Goal: Information Seeking & Learning: Compare options

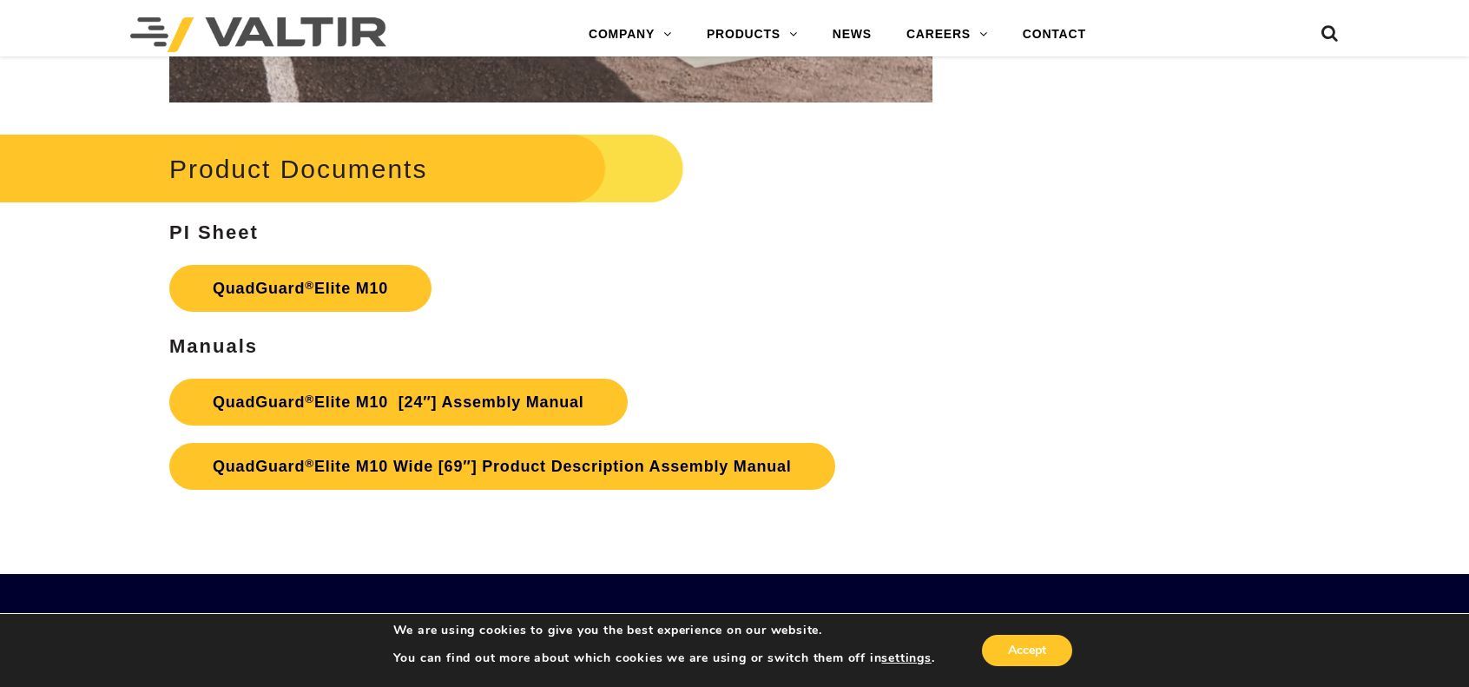
scroll to position [8680, 0]
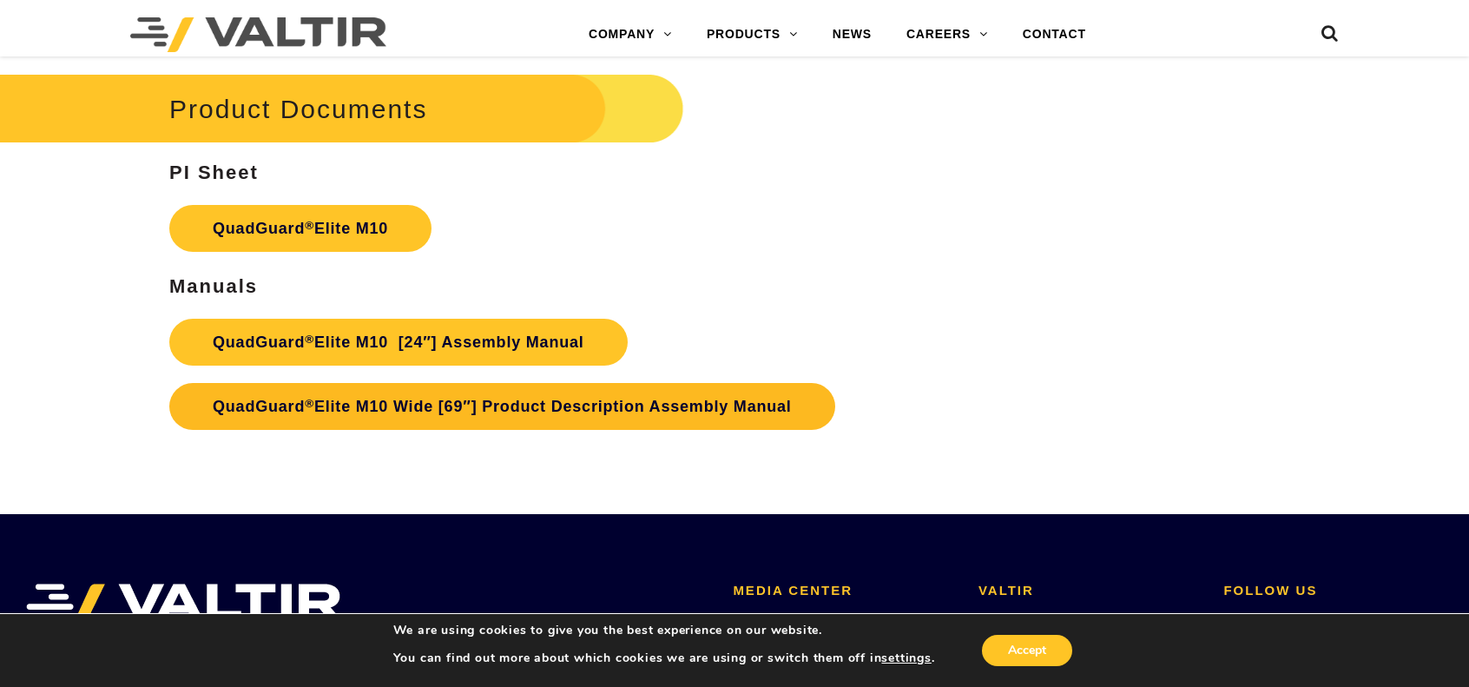
click at [348, 405] on link "QuadGuard ® Elite M10 Wide [69″] Product Description Assembly Manual" at bounding box center [502, 406] width 666 height 47
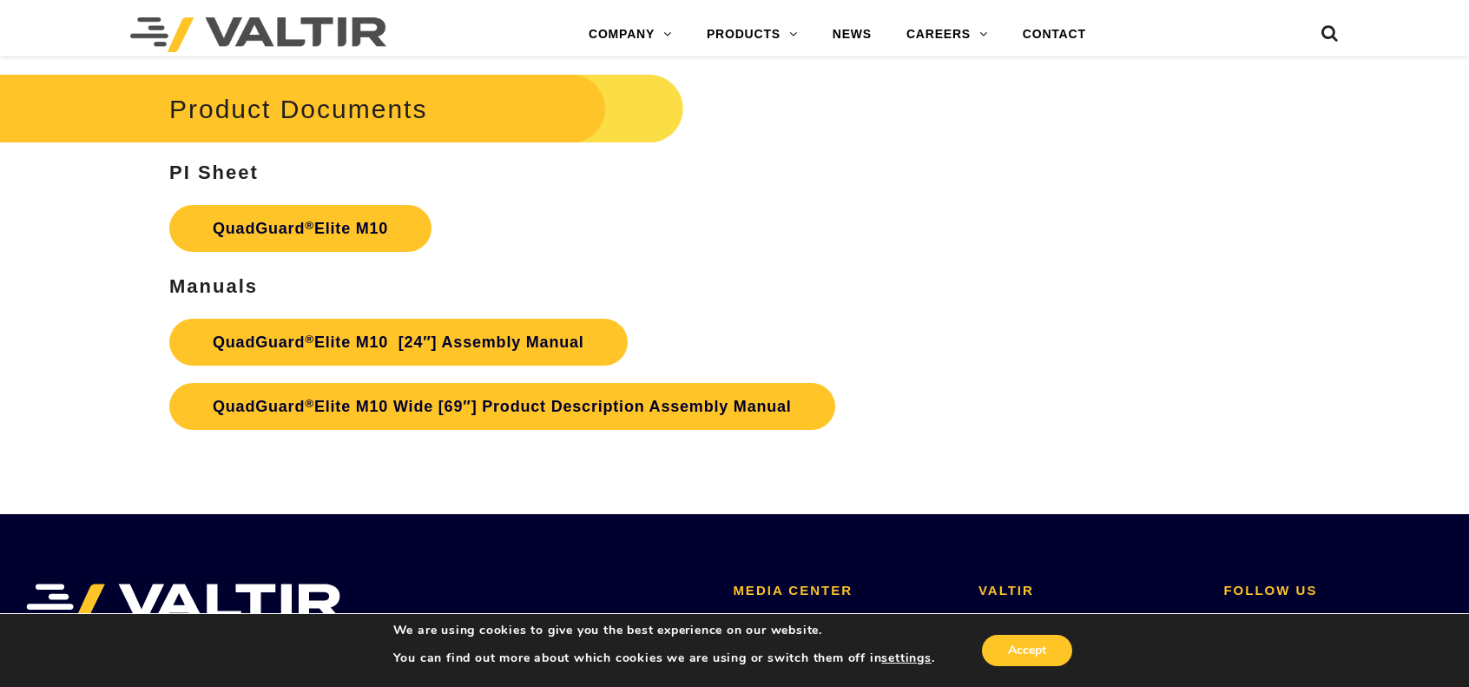
scroll to position [9027, 0]
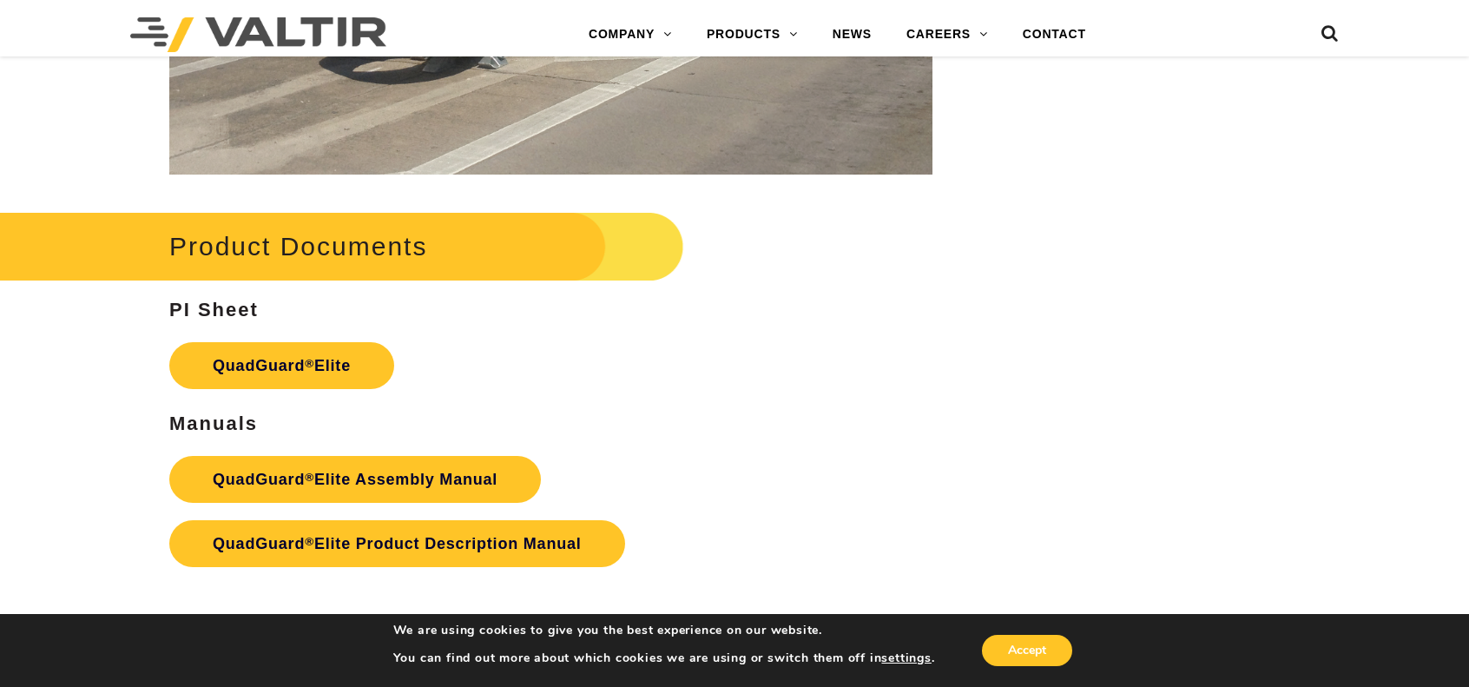
scroll to position [2868, 0]
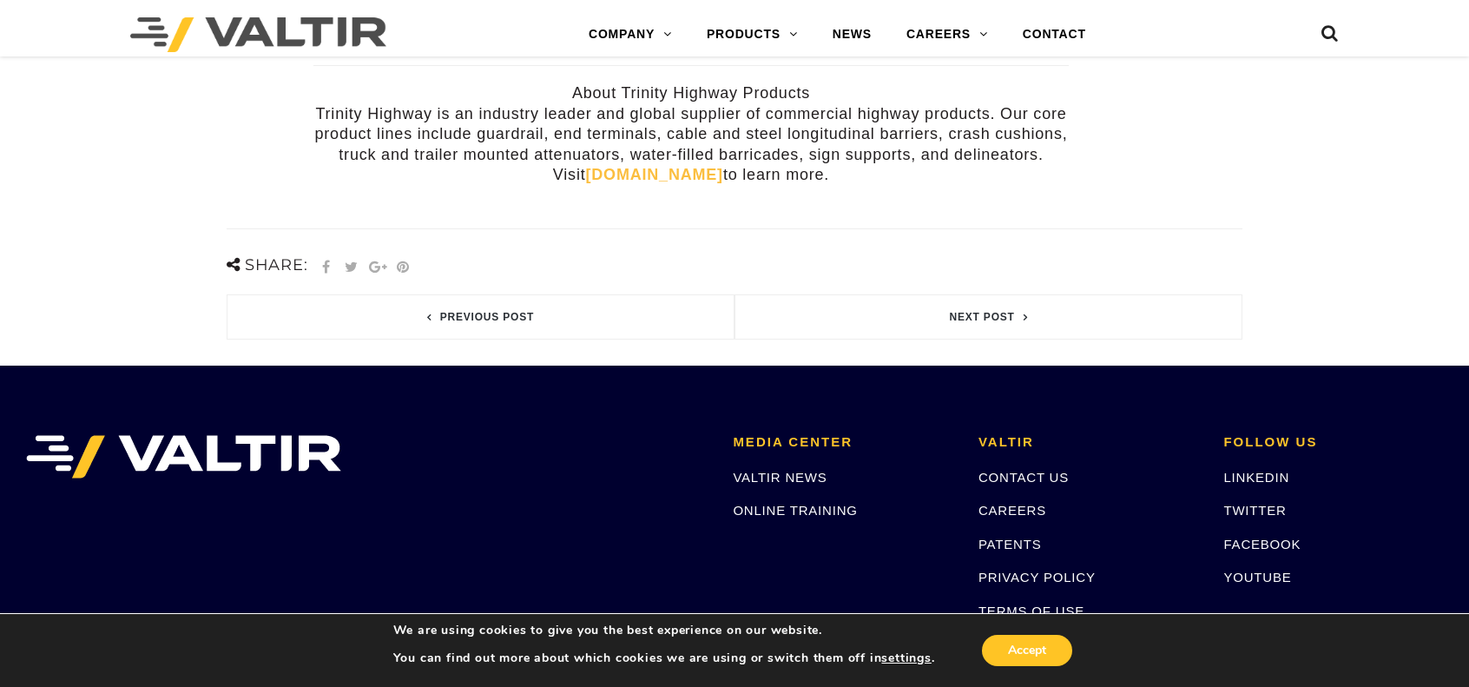
scroll to position [868, 0]
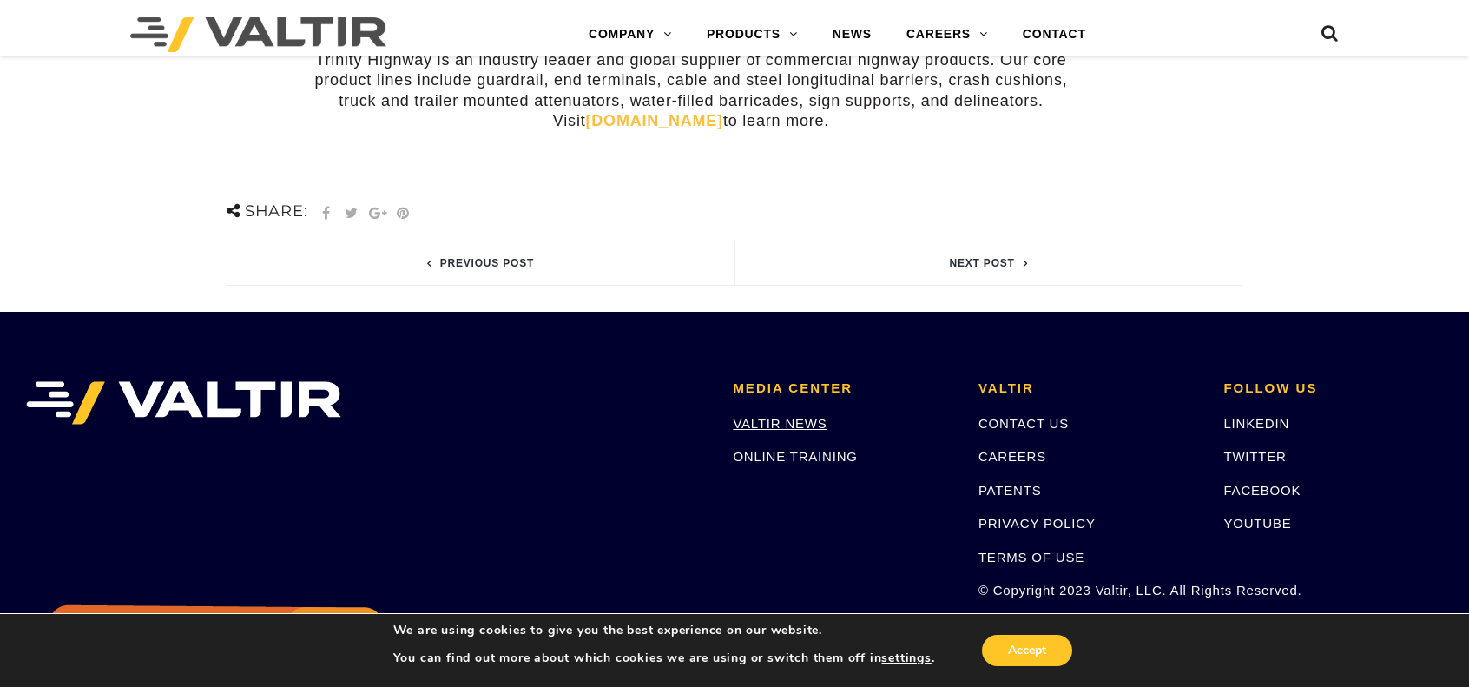
click at [776, 416] on link "VALTIR NEWS" at bounding box center [780, 423] width 94 height 15
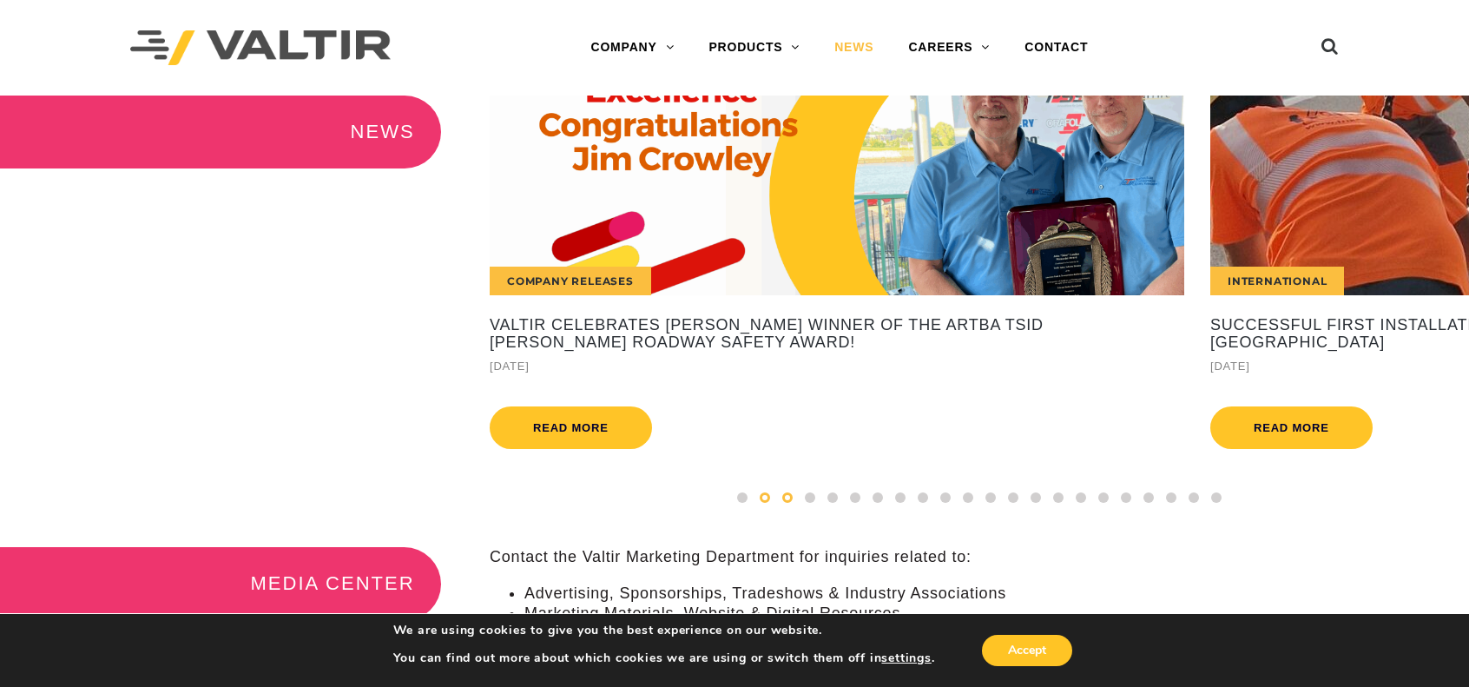
click at [790, 503] on span at bounding box center [787, 497] width 10 height 10
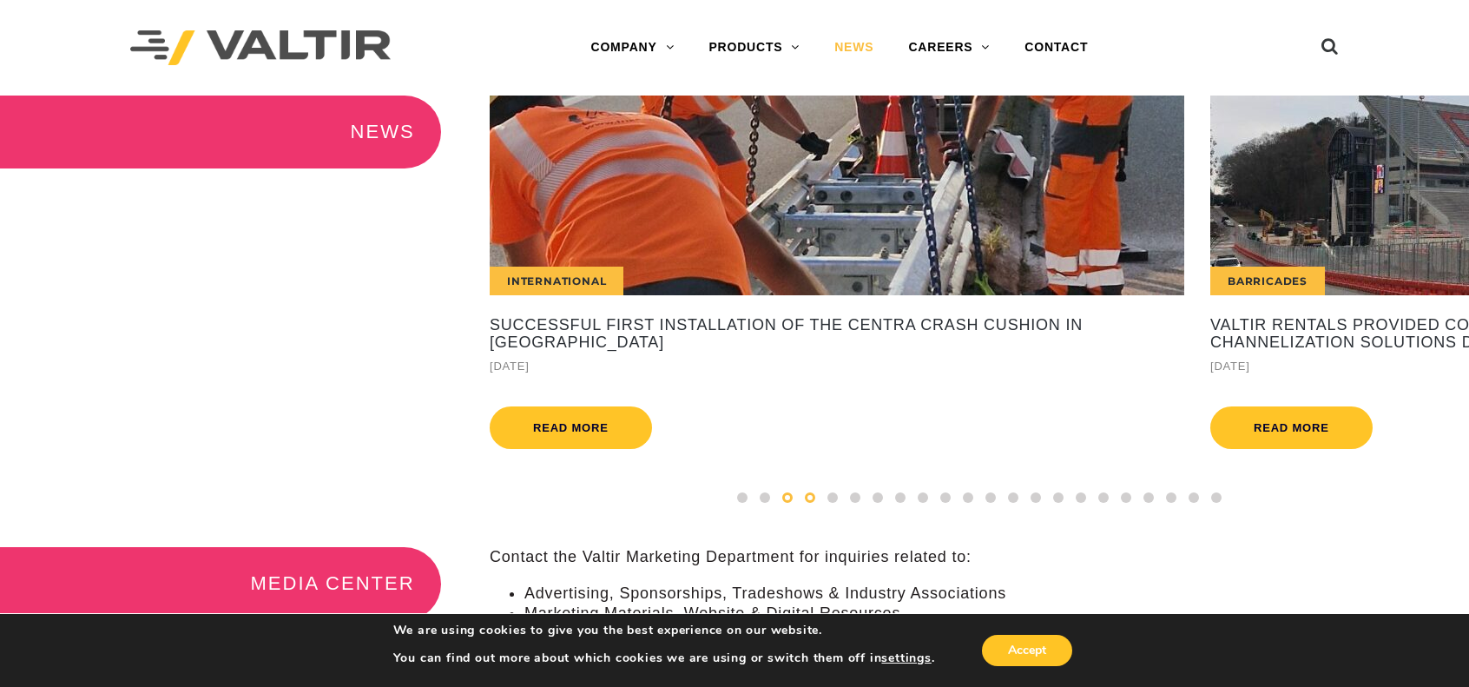
click at [812, 503] on span at bounding box center [810, 497] width 10 height 10
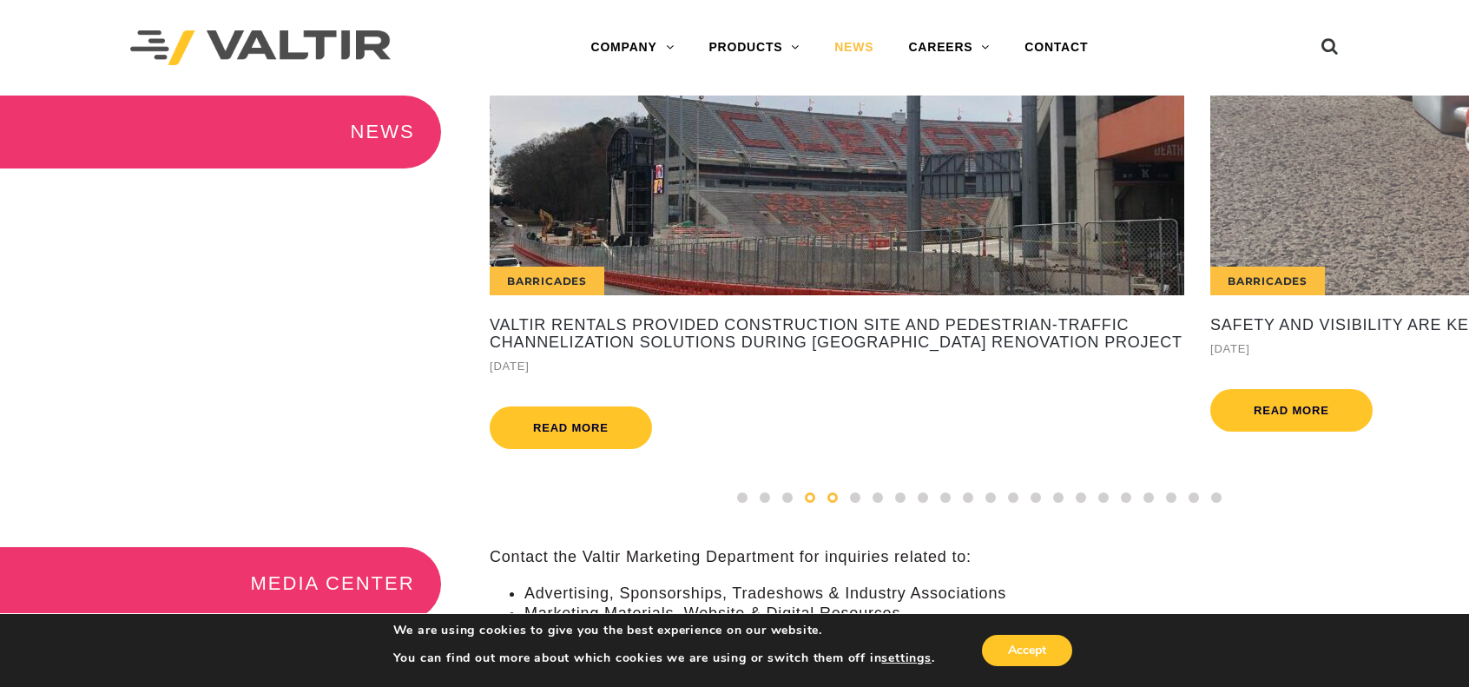
click at [835, 503] on span at bounding box center [832, 497] width 10 height 10
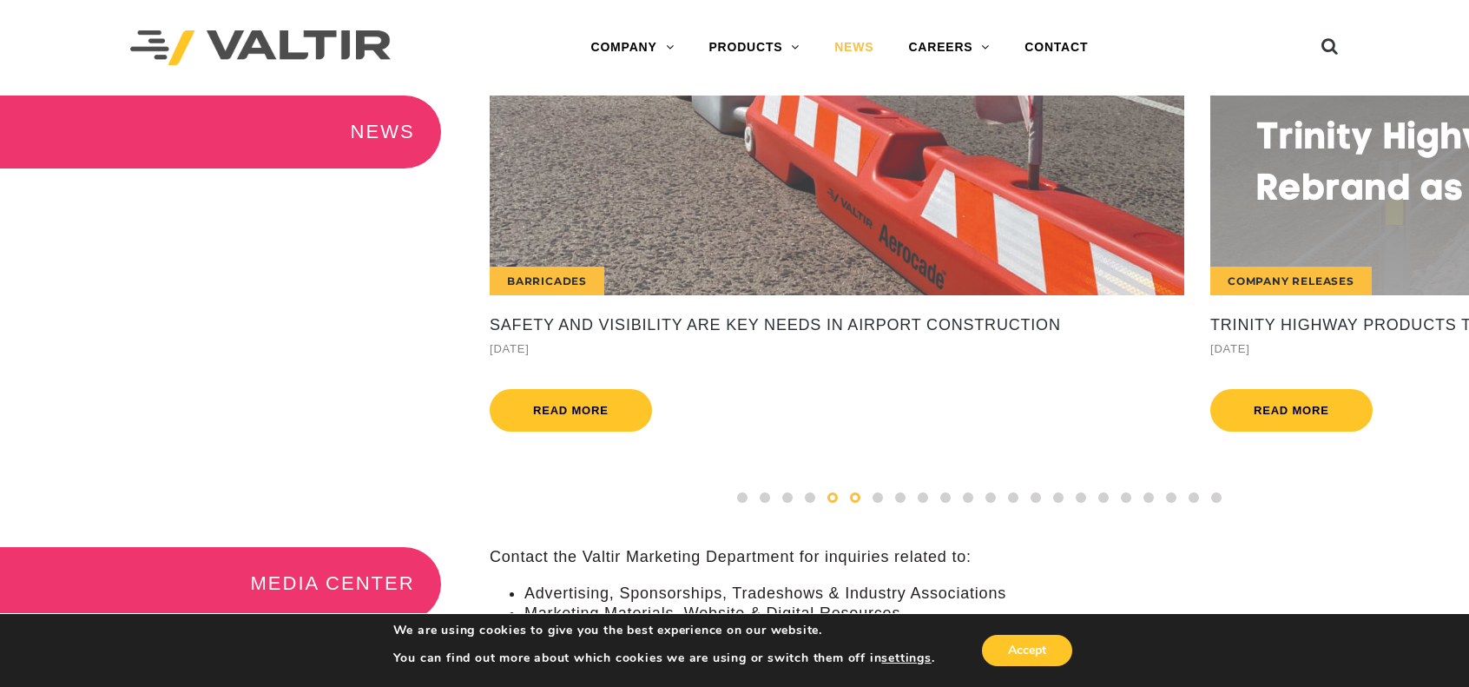
click at [854, 503] on span at bounding box center [855, 497] width 10 height 10
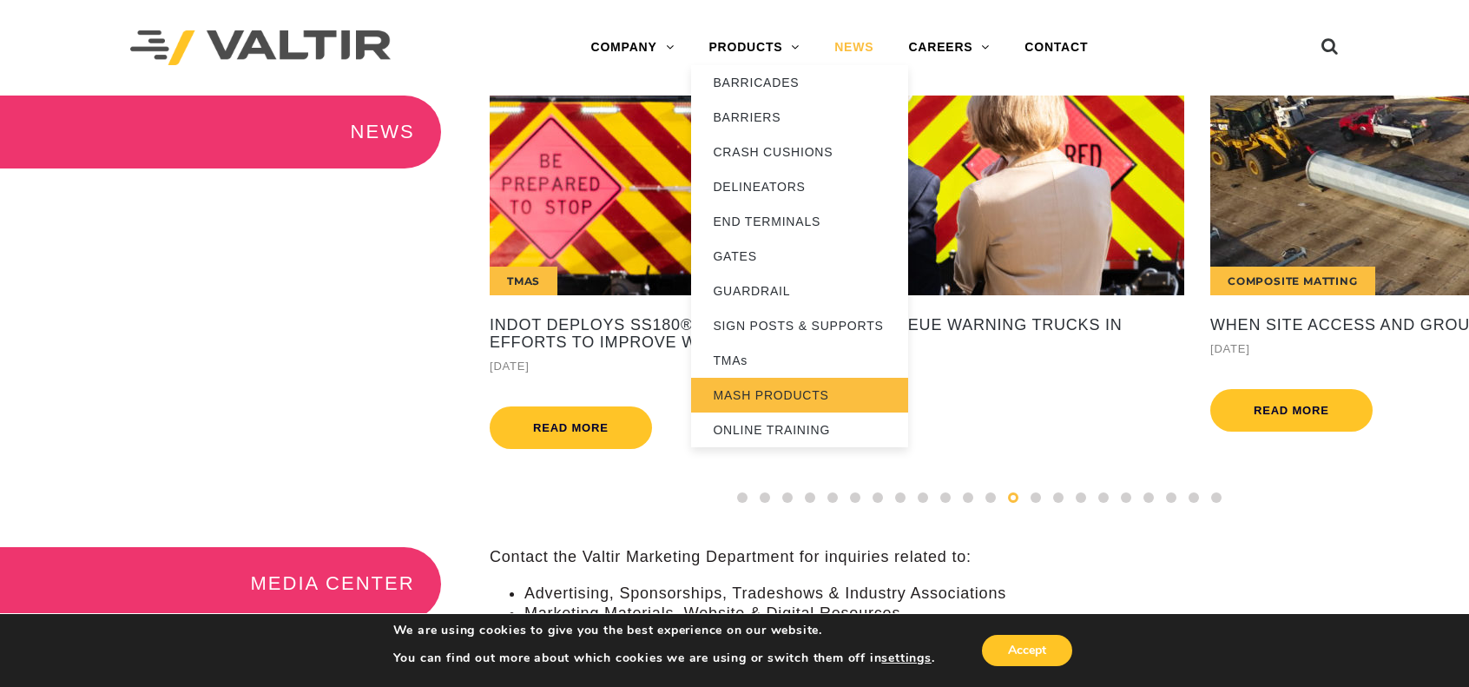
click at [795, 397] on link "MASH PRODUCTS" at bounding box center [799, 395] width 217 height 35
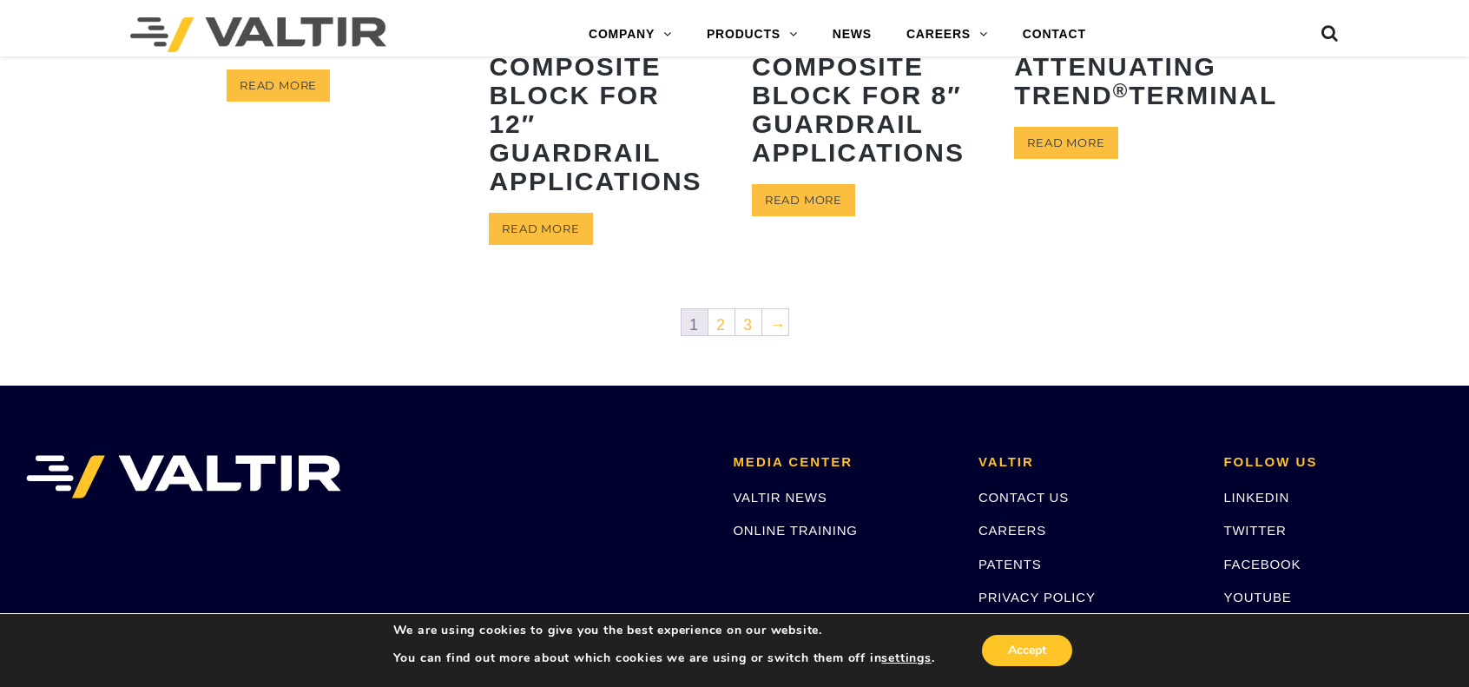
scroll to position [1042, 0]
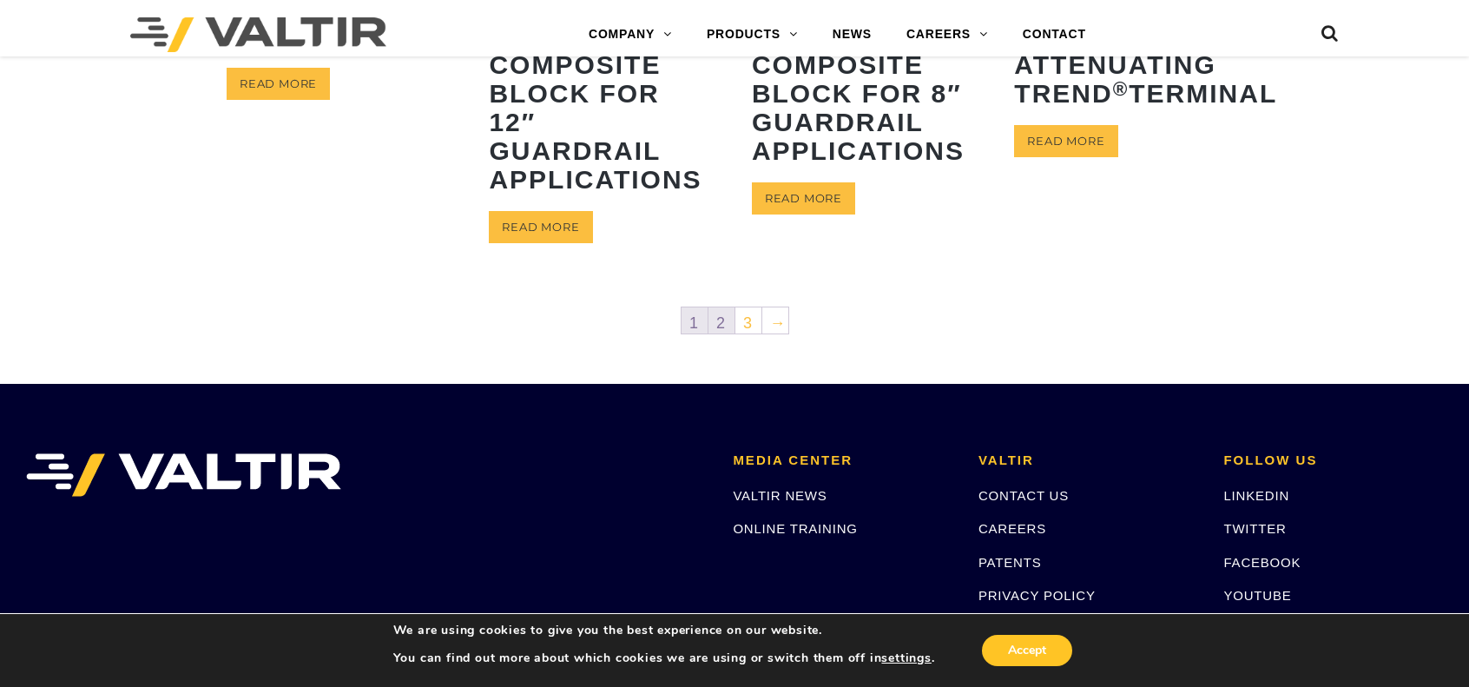
click at [726, 324] on link "2" at bounding box center [721, 320] width 26 height 26
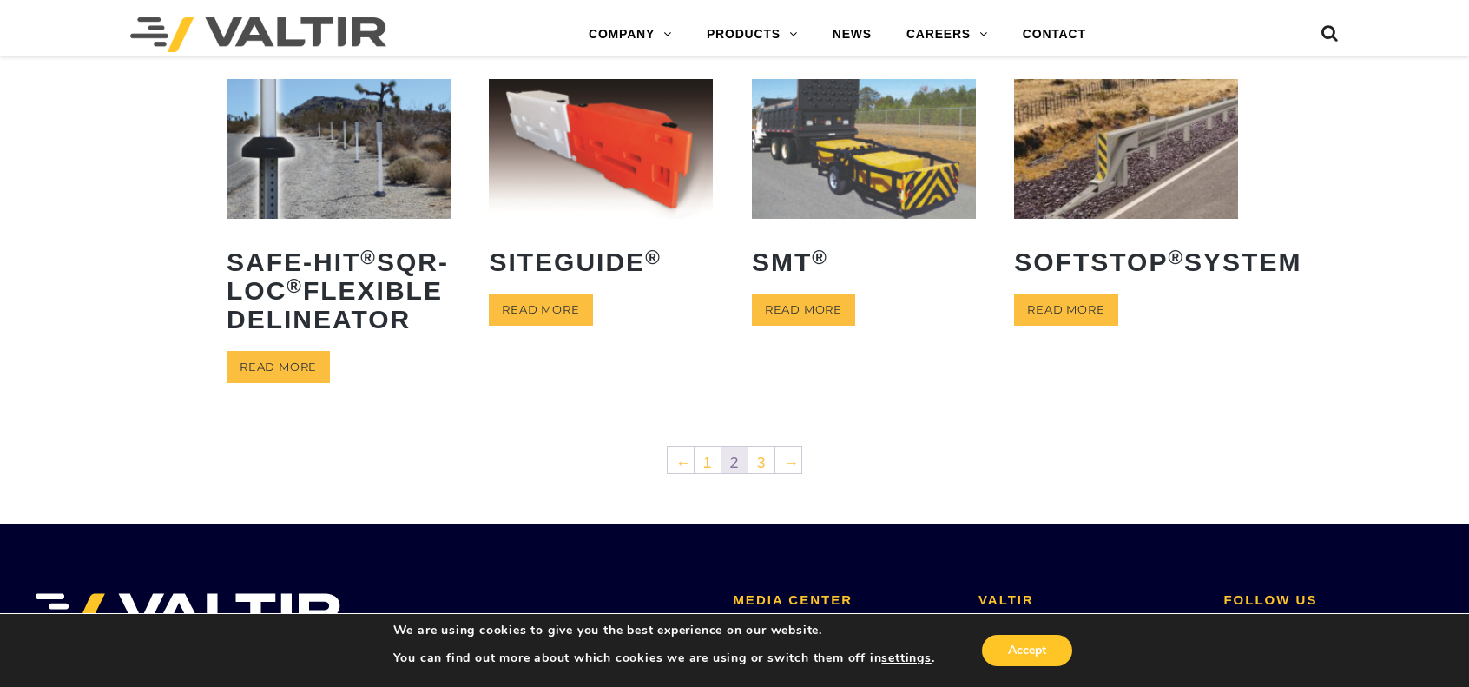
scroll to position [781, 0]
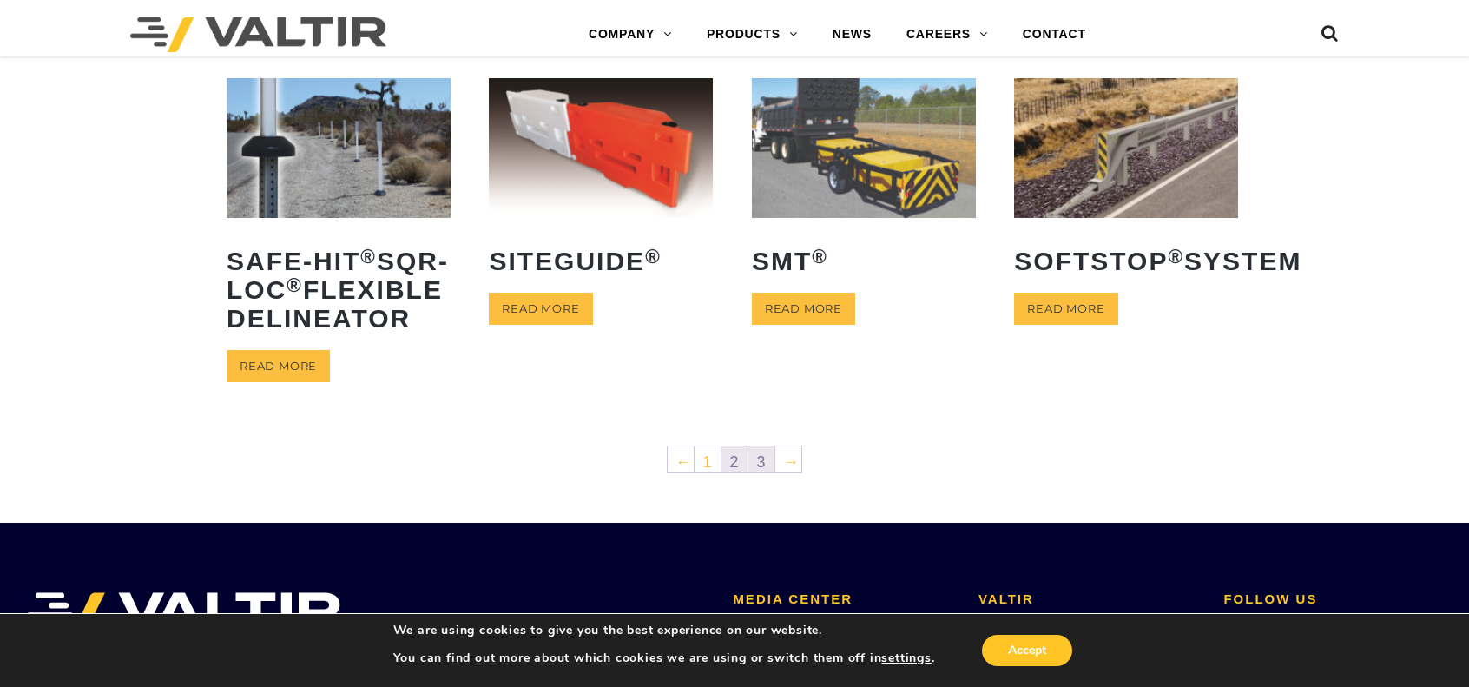
click at [764, 472] on link "3" at bounding box center [761, 459] width 26 height 26
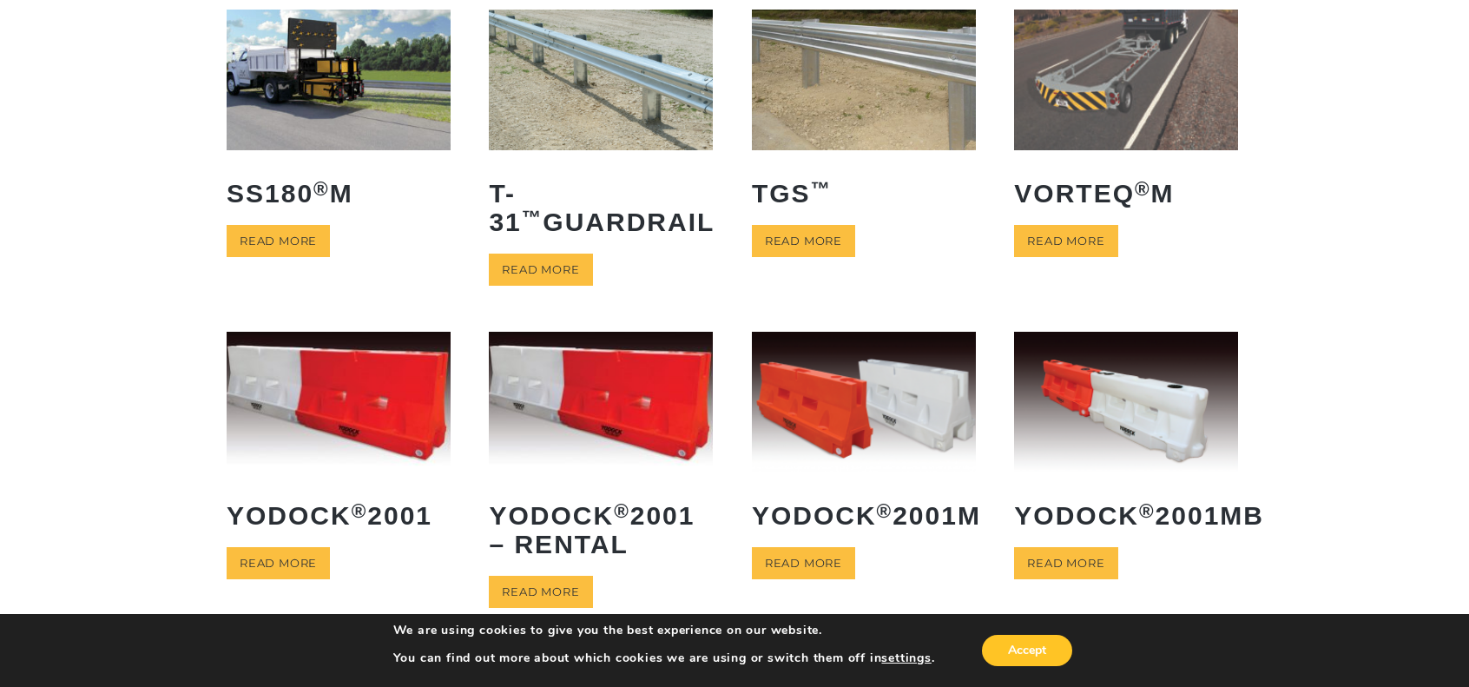
scroll to position [347, 0]
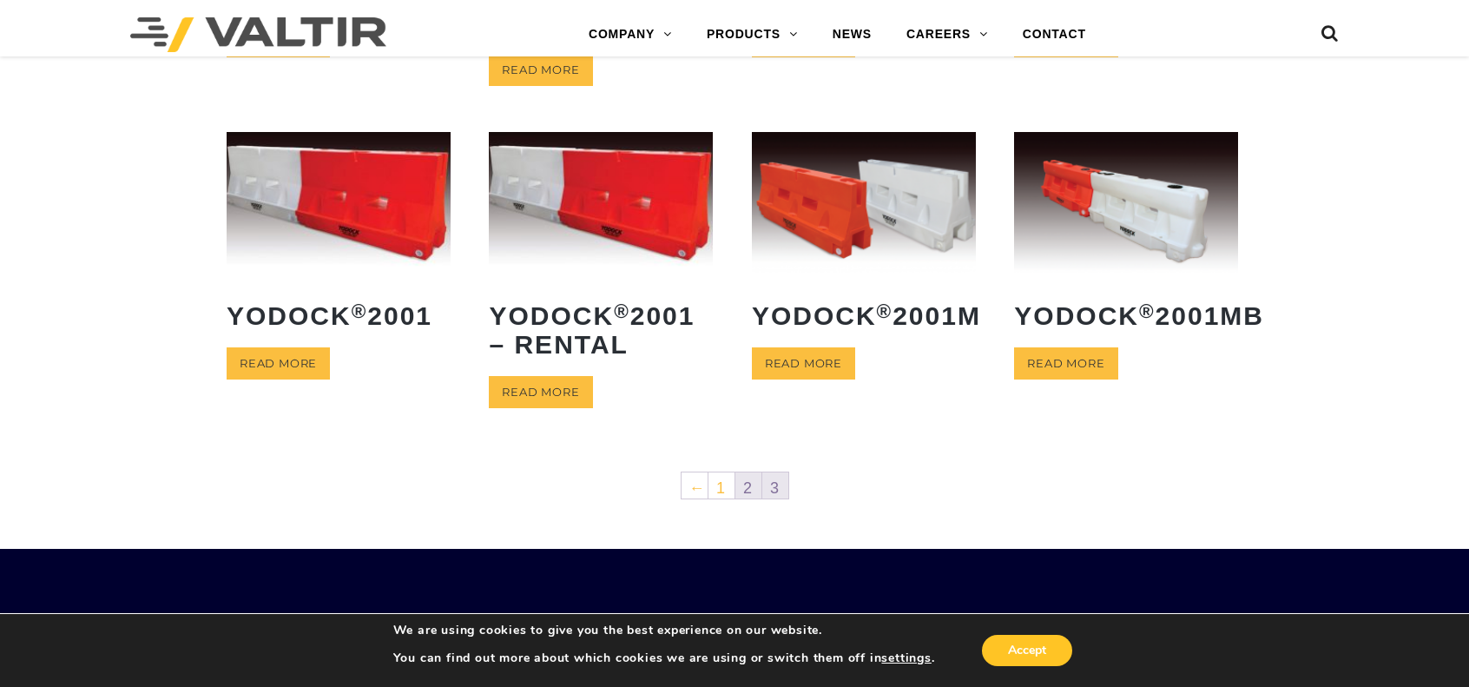
click at [748, 485] on link "2" at bounding box center [748, 485] width 26 height 26
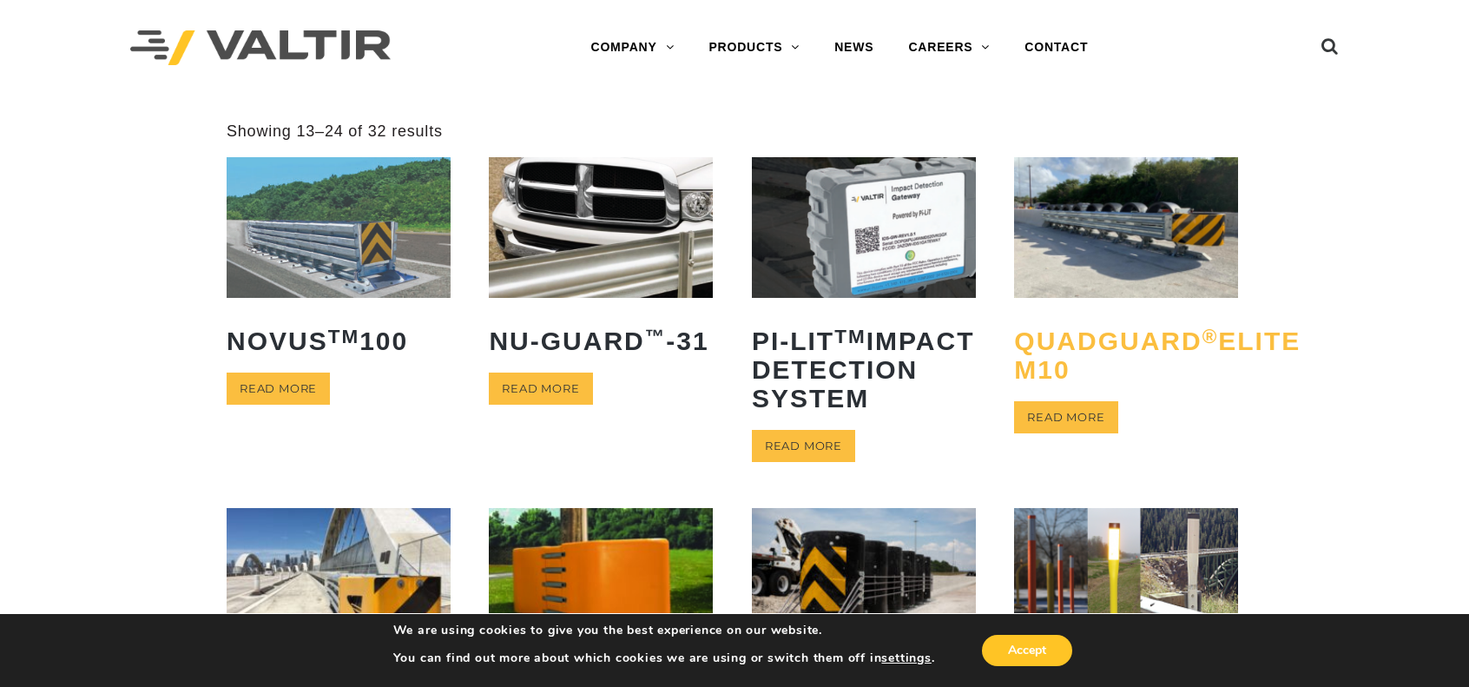
click at [1161, 338] on h2 "QuadGuard ® Elite M10" at bounding box center [1126, 354] width 224 height 83
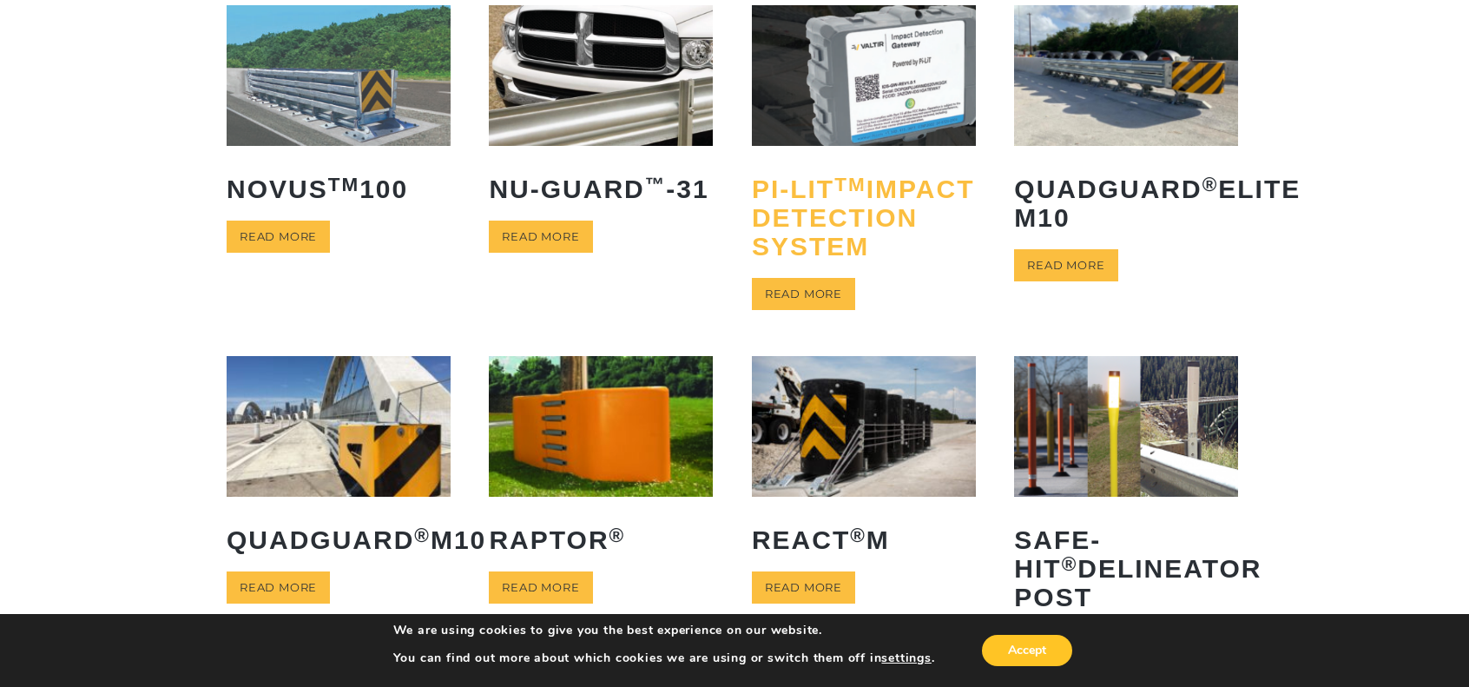
scroll to position [347, 0]
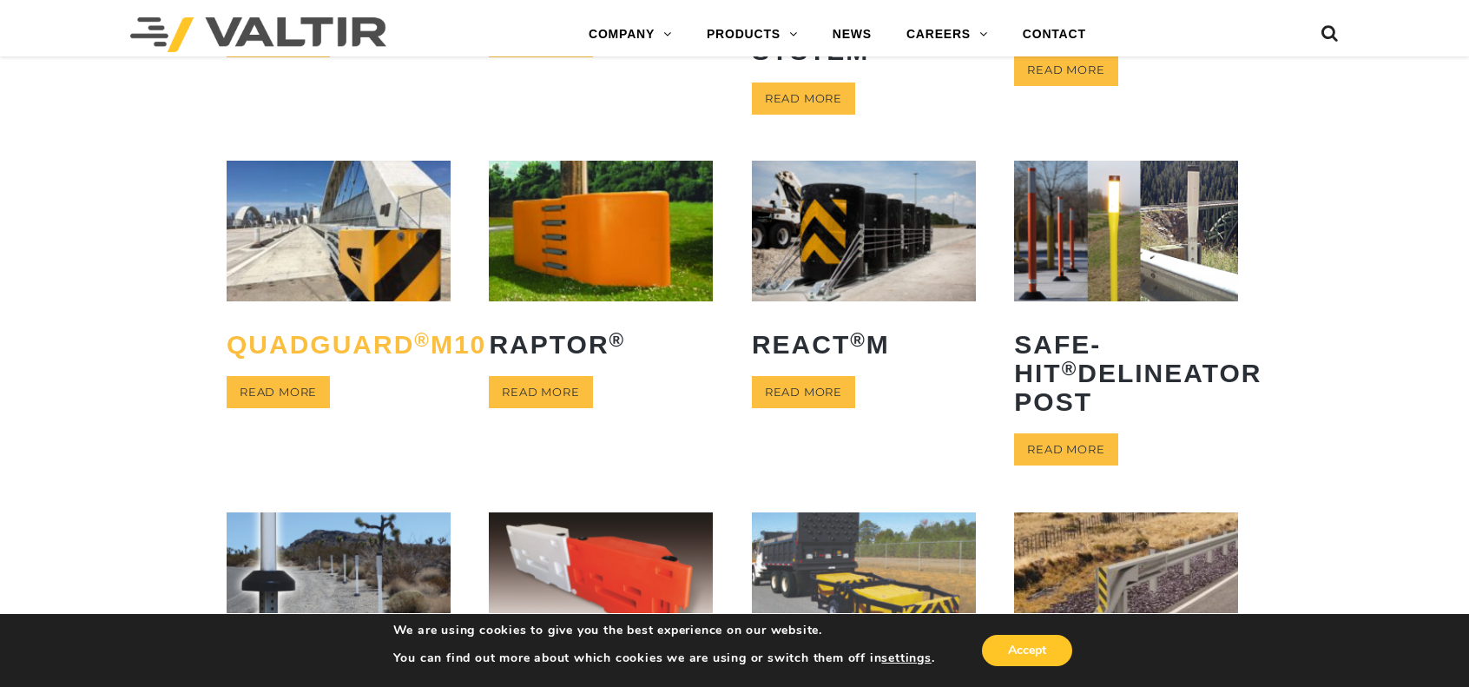
click at [351, 371] on h2 "QuadGuard ® M10" at bounding box center [339, 344] width 224 height 55
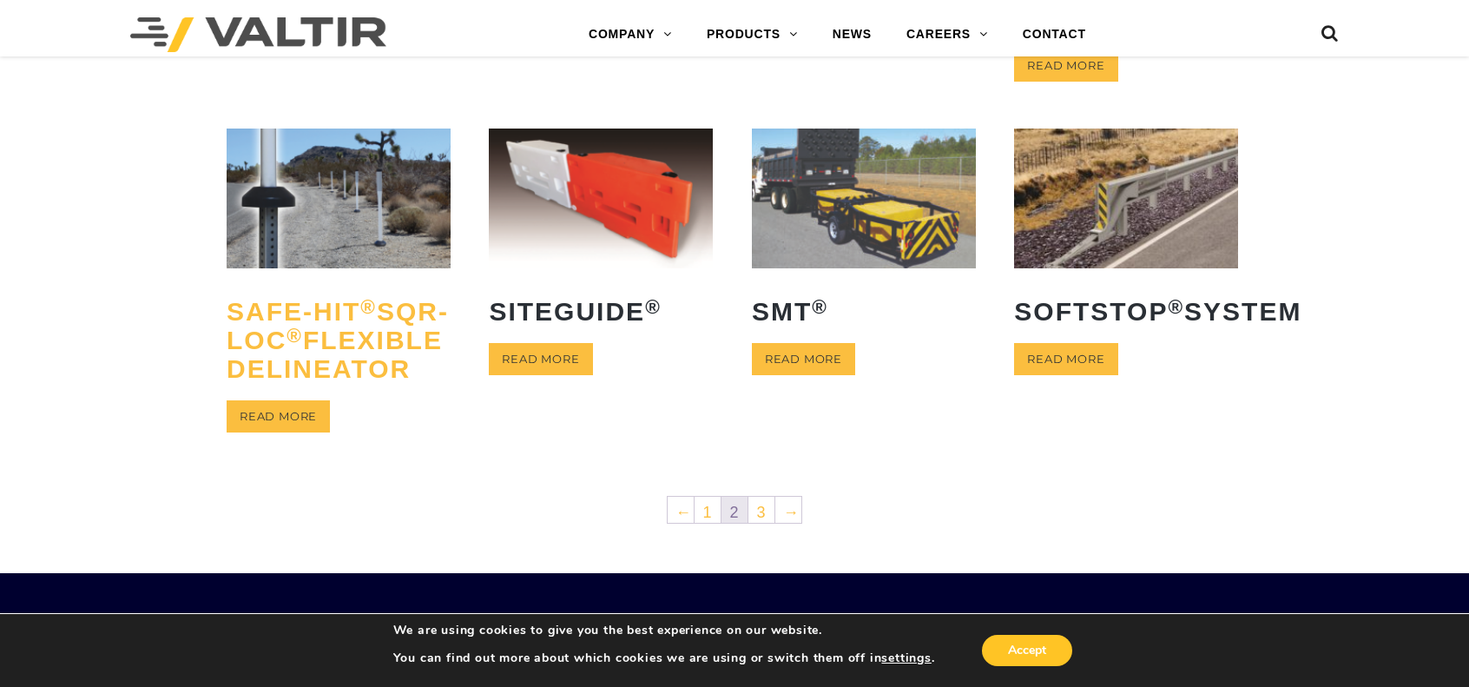
scroll to position [955, 0]
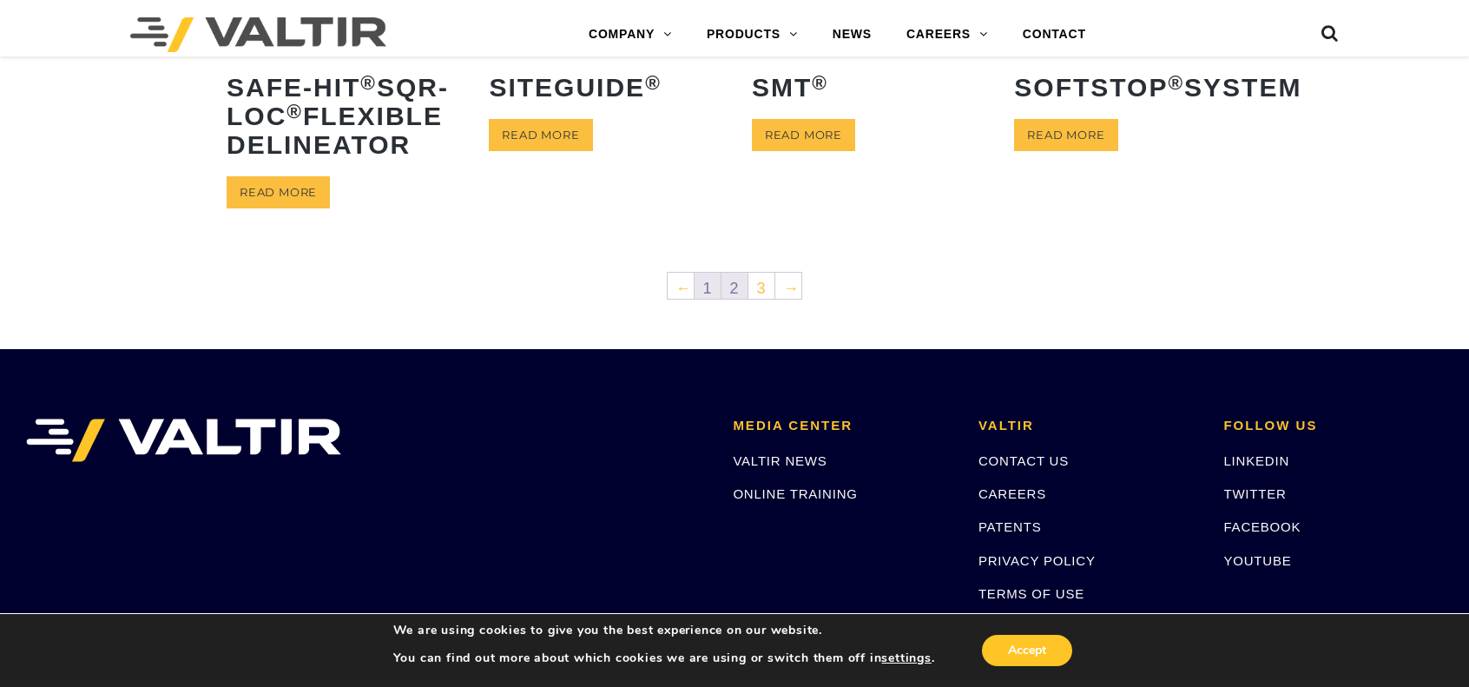
click at [706, 299] on link "1" at bounding box center [707, 286] width 26 height 26
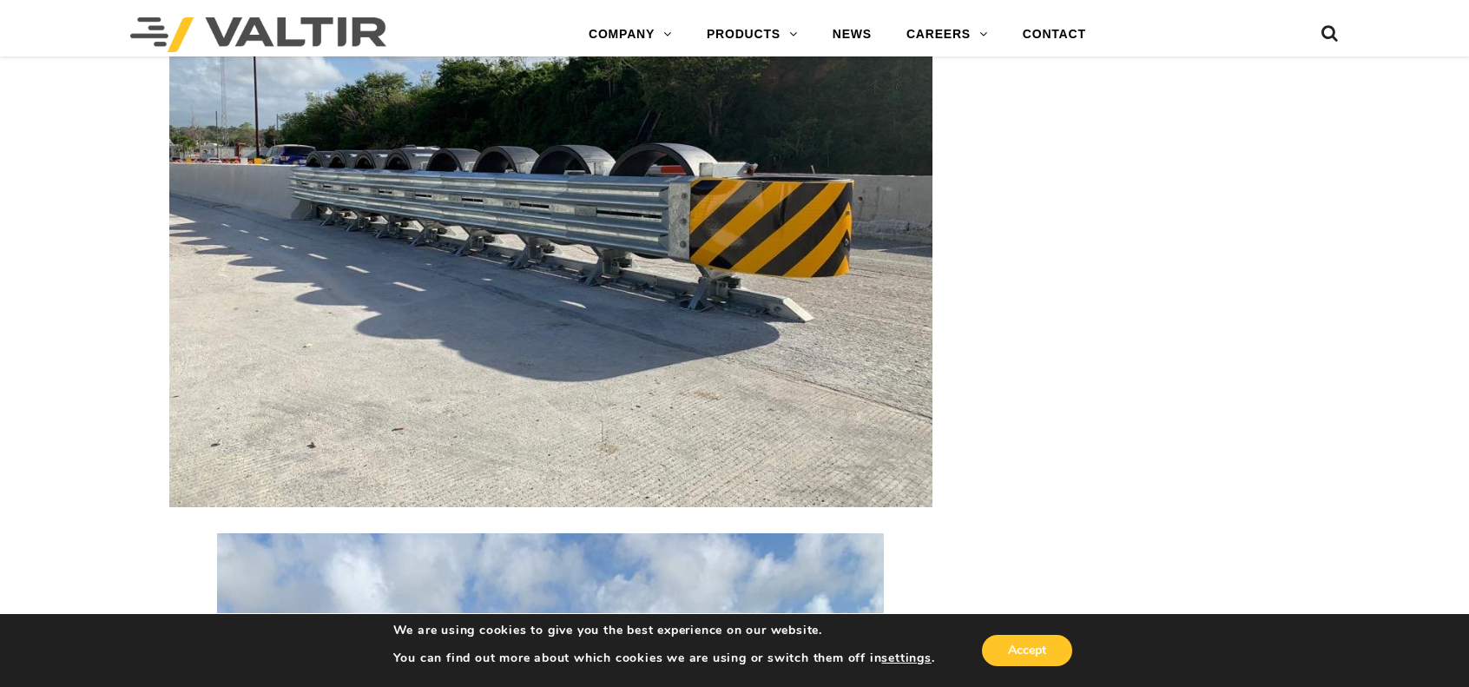
scroll to position [3993, 0]
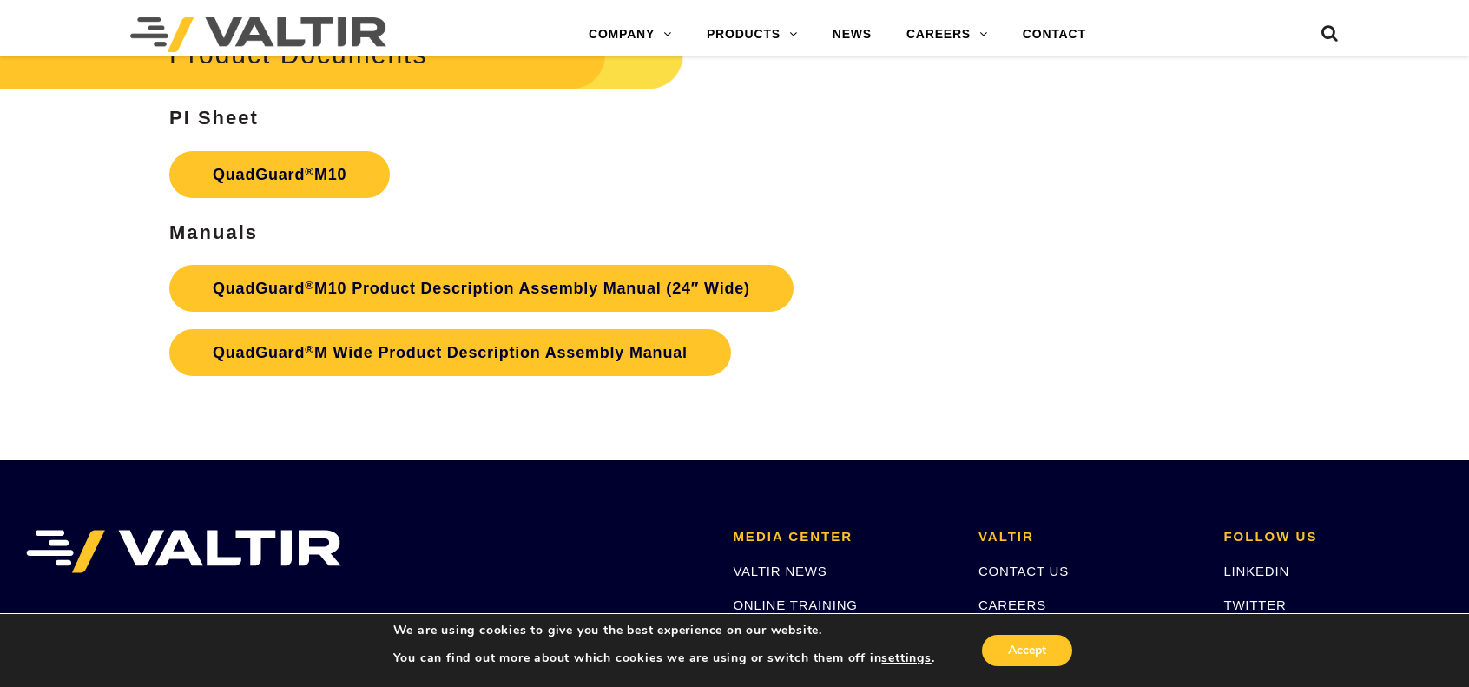
scroll to position [5902, 0]
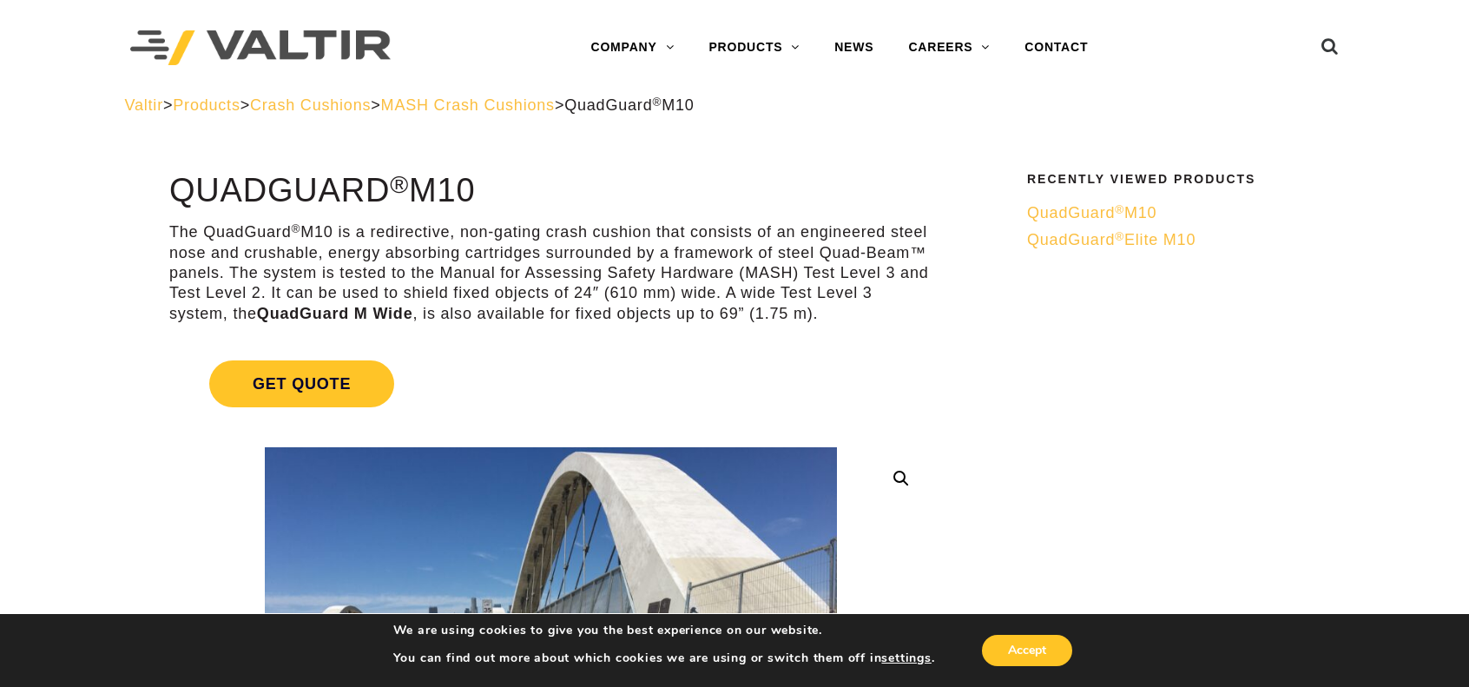
click at [526, 103] on span "MASH Crash Cushions" at bounding box center [468, 104] width 174 height 17
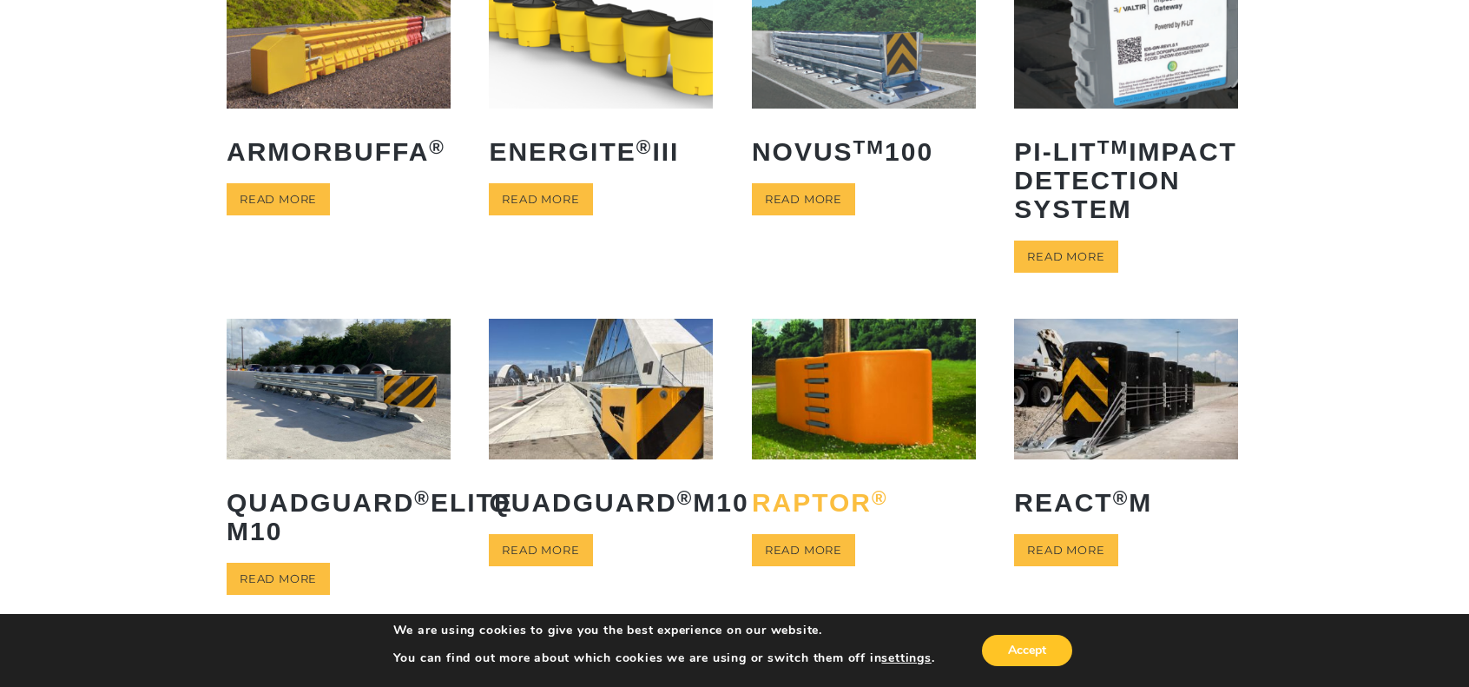
scroll to position [347, 0]
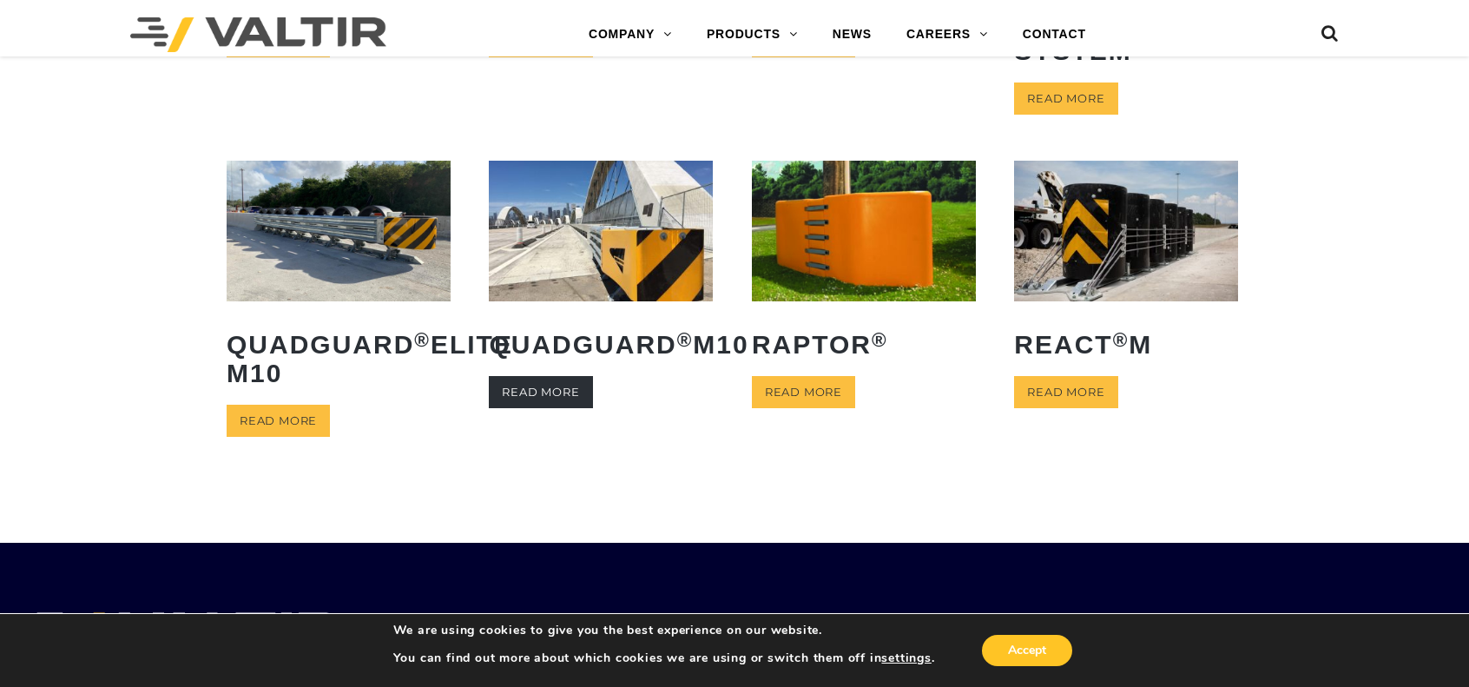
click at [552, 408] on link "Read more" at bounding box center [540, 392] width 103 height 32
